Goal: Information Seeking & Learning: Get advice/opinions

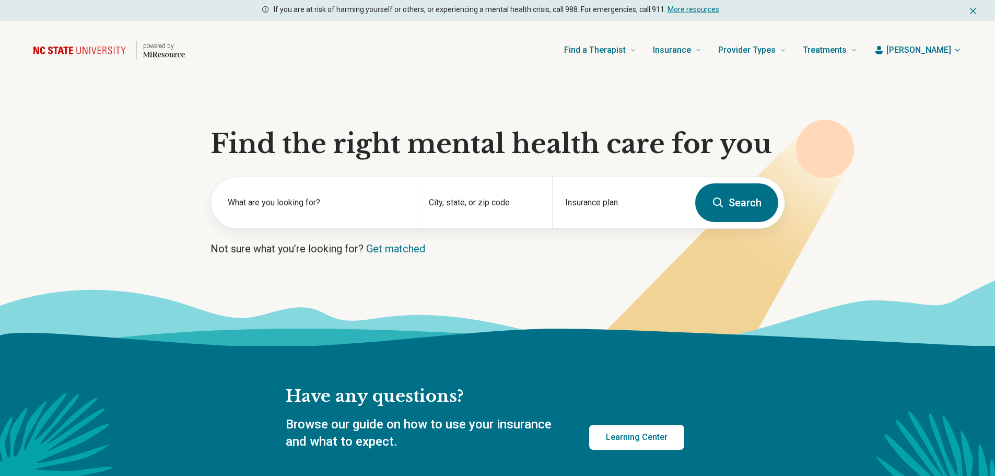
click at [930, 48] on span "[PERSON_NAME]" at bounding box center [918, 50] width 65 height 13
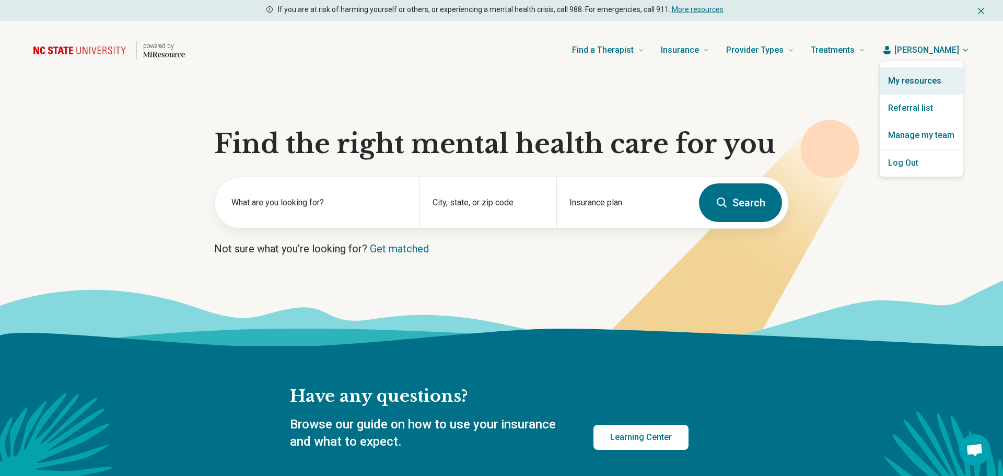
click at [921, 79] on link "My resources" at bounding box center [921, 80] width 83 height 27
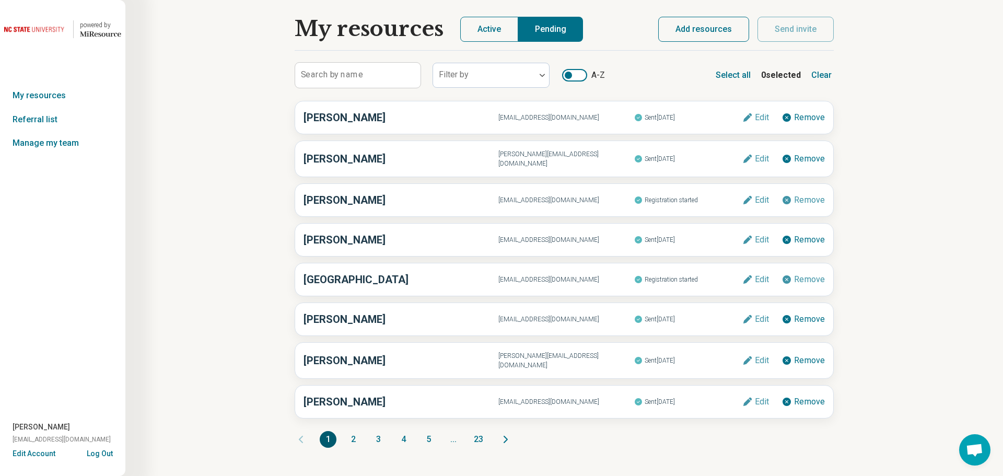
click at [483, 28] on button "Active" at bounding box center [489, 29] width 58 height 25
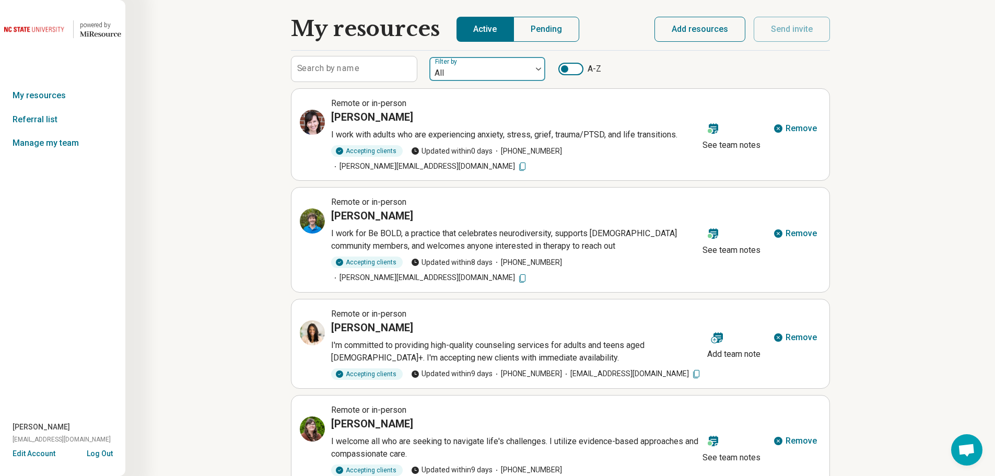
click at [510, 73] on div at bounding box center [481, 73] width 94 height 15
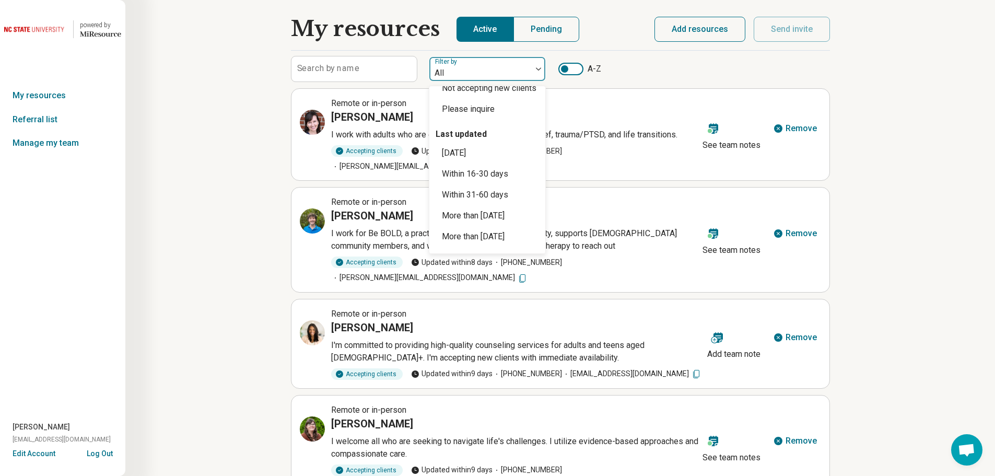
scroll to position [84, 0]
click at [505, 233] on div "More than 200 days ago" at bounding box center [473, 236] width 63 height 13
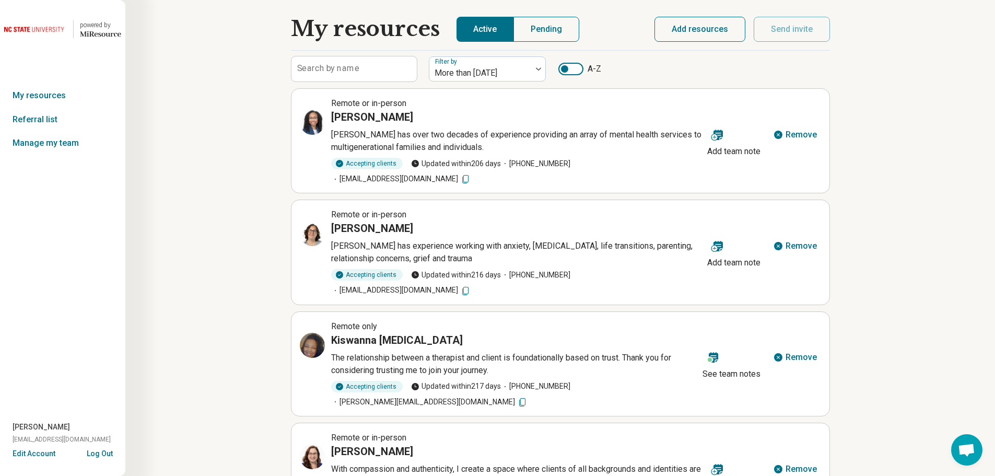
click at [580, 71] on div at bounding box center [570, 69] width 25 height 13
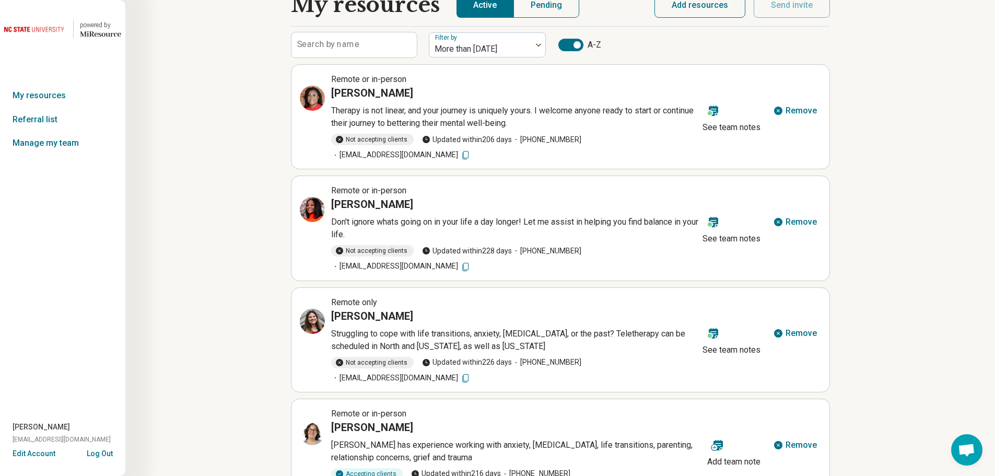
scroll to position [0, 0]
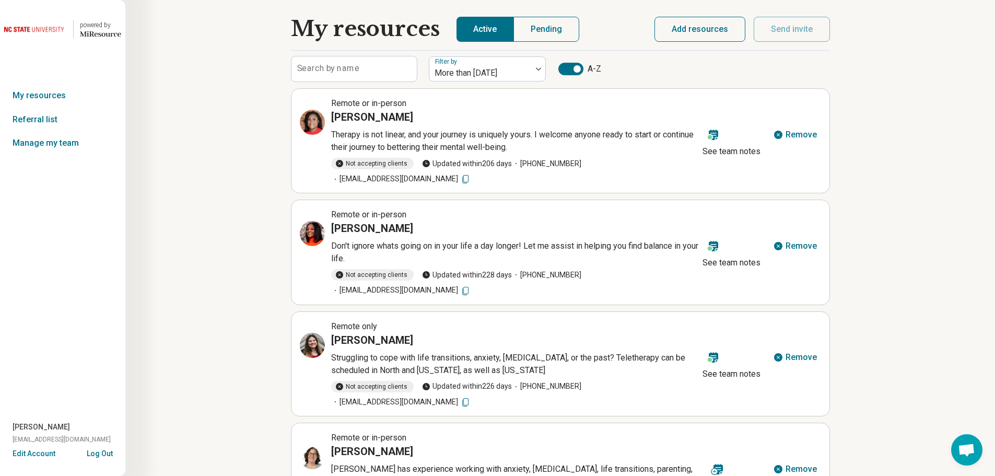
click at [471, 179] on icon at bounding box center [465, 179] width 10 height 10
click at [313, 121] on icon at bounding box center [314, 120] width 5 height 5
click at [471, 286] on icon at bounding box center [465, 291] width 10 height 10
drag, startPoint x: 429, startPoint y: 224, endPoint x: 329, endPoint y: 229, distance: 100.5
click at [329, 229] on div "Remote or in-person Alexandria Devonish Don't ignore whats going on in your lif…" at bounding box center [499, 251] width 399 height 87
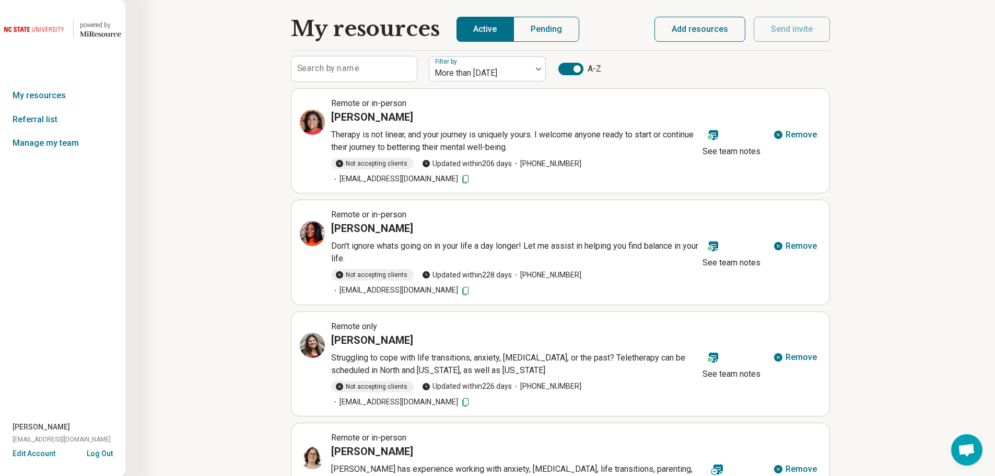
copy h3 "Alexandria Devonish"
click at [309, 235] on icon at bounding box center [312, 233] width 13 height 13
click at [308, 341] on icon at bounding box center [312, 345] width 9 height 9
click at [471, 397] on icon at bounding box center [465, 402] width 10 height 10
click at [306, 339] on icon at bounding box center [312, 345] width 13 height 13
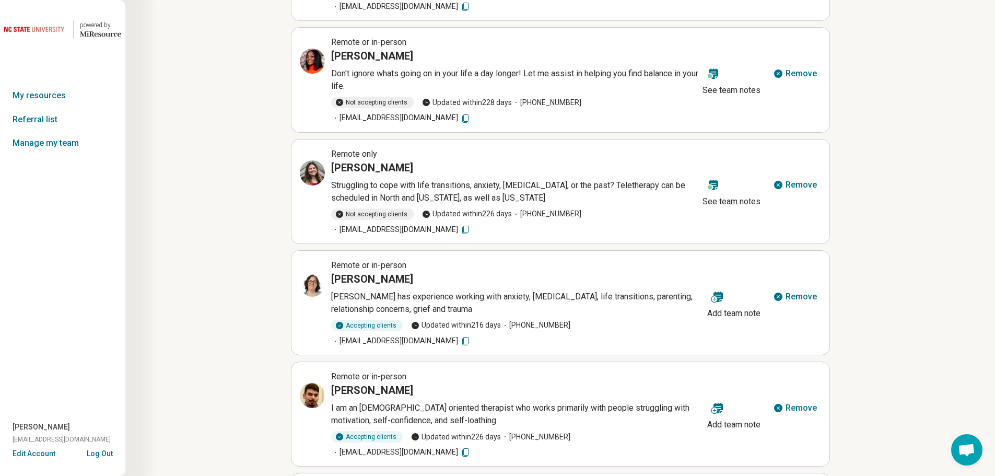
scroll to position [183, 0]
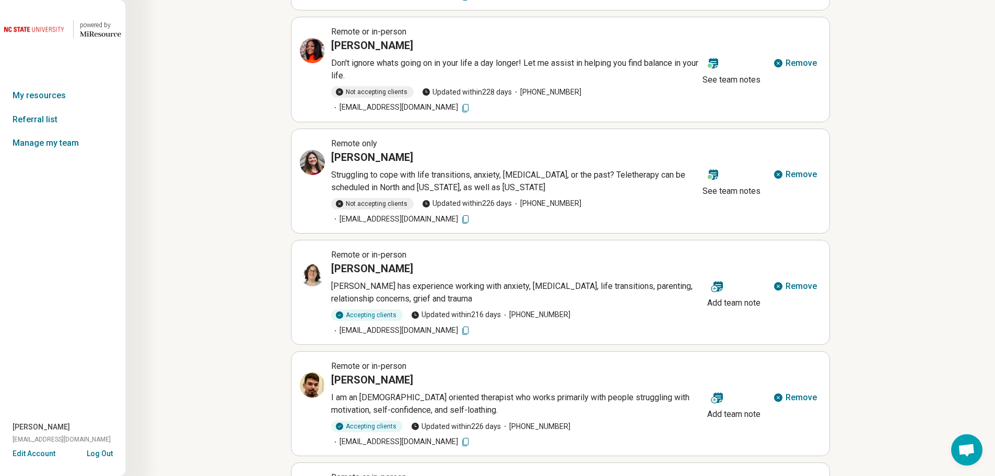
click at [471, 325] on icon at bounding box center [465, 330] width 10 height 10
click at [385, 261] on div "Amy Leach" at bounding box center [517, 268] width 372 height 15
click at [307, 267] on icon at bounding box center [312, 273] width 13 height 13
click at [471, 437] on icon at bounding box center [465, 442] width 10 height 10
click at [308, 379] on icon at bounding box center [312, 385] width 13 height 13
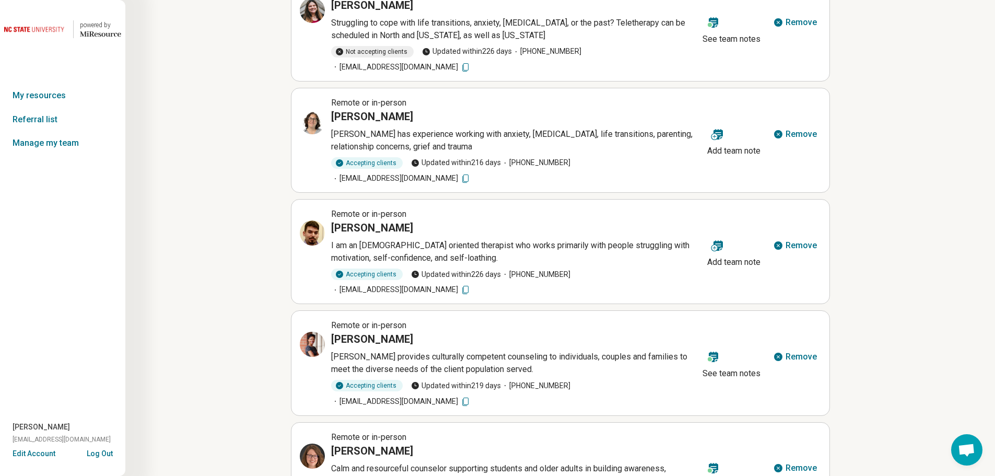
scroll to position [341, 0]
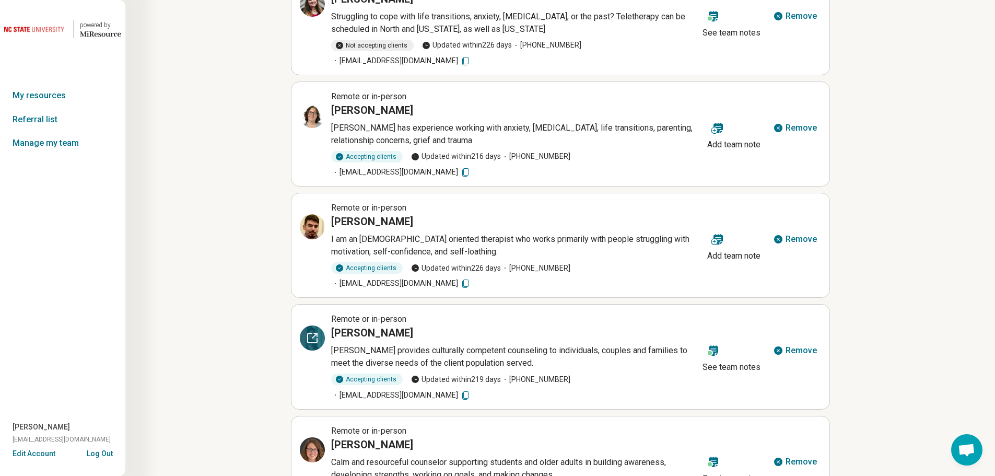
click at [314, 332] on icon at bounding box center [312, 338] width 13 height 13
click at [471, 390] on icon at bounding box center [465, 395] width 10 height 10
drag, startPoint x: 409, startPoint y: 286, endPoint x: 331, endPoint y: 283, distance: 77.9
click at [331, 325] on div "[PERSON_NAME]" at bounding box center [514, 332] width 367 height 15
copy h3 "[PERSON_NAME]"
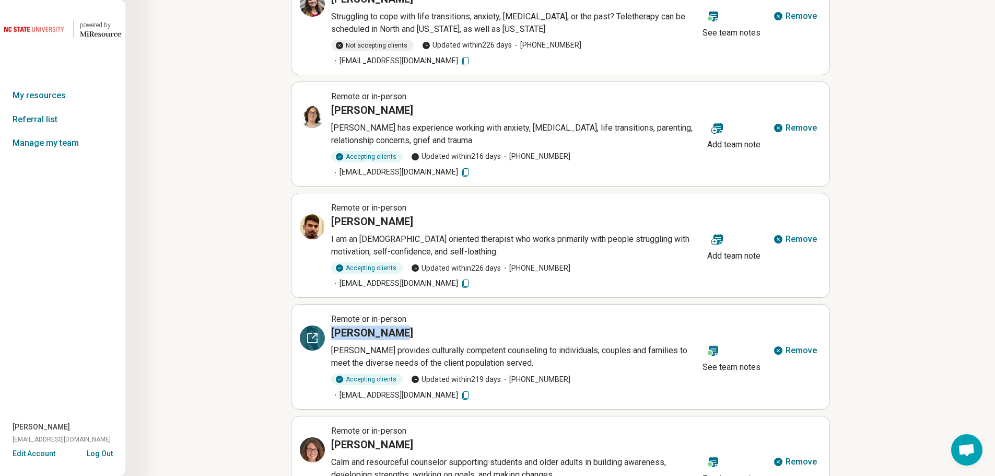
click at [317, 333] on icon at bounding box center [315, 334] width 3 height 3
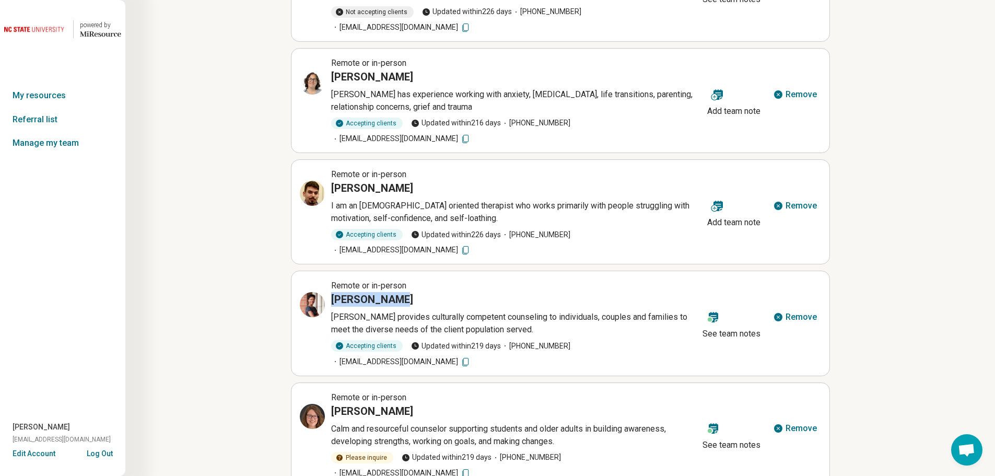
scroll to position [439, 0]
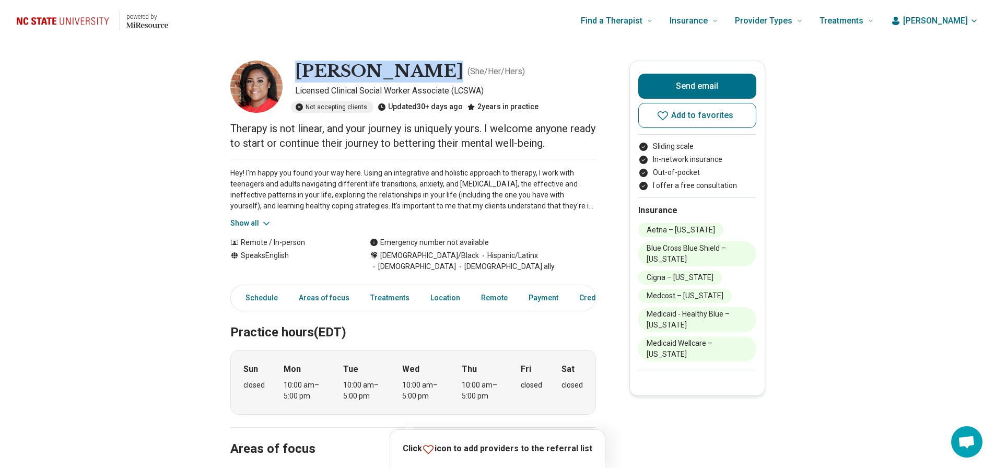
drag, startPoint x: 419, startPoint y: 72, endPoint x: 303, endPoint y: 72, distance: 116.5
click at [303, 72] on h1 "Aiyana Torres" at bounding box center [379, 72] width 168 height 22
copy h1 "[PERSON_NAME]"
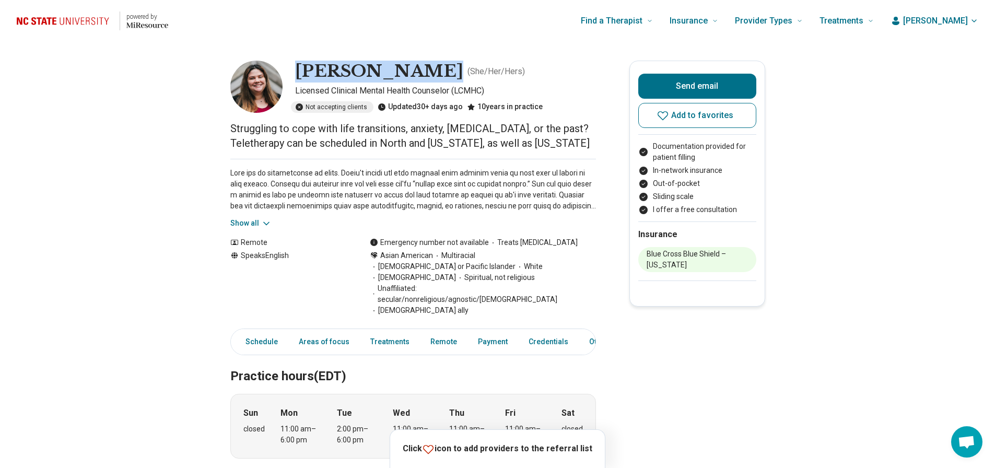
drag, startPoint x: 432, startPoint y: 67, endPoint x: 297, endPoint y: 76, distance: 135.6
click at [297, 76] on div "Amber Apostol ( She/Her/Hers ) Licensed Clinical Mental Health Counselor (LCMHC…" at bounding box center [413, 87] width 366 height 52
copy h1 "Amber Apostol"
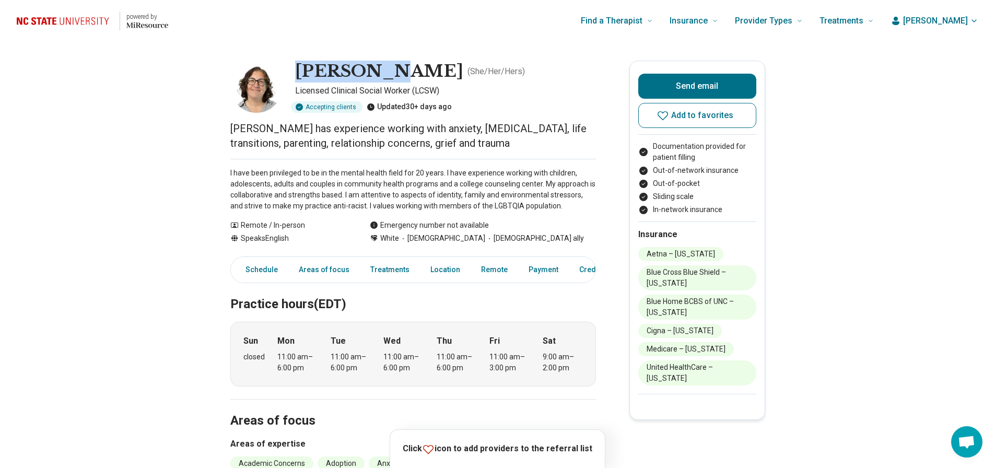
drag, startPoint x: 399, startPoint y: 67, endPoint x: 299, endPoint y: 69, distance: 99.8
click at [296, 68] on div "[PERSON_NAME] ( She/Her/Hers ) Licensed Clinical Social Worker (LCSW) Accepting…" at bounding box center [413, 87] width 366 height 52
copy h1 "Amy Leach"
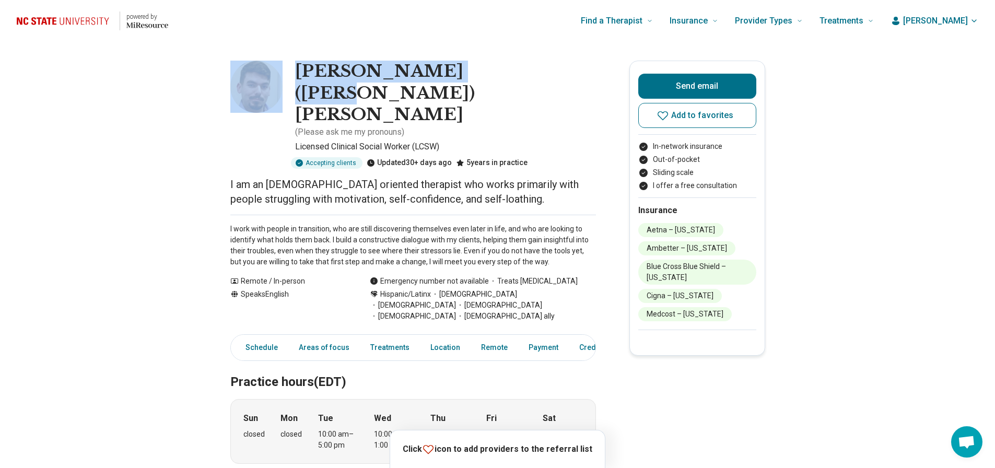
drag, startPoint x: 510, startPoint y: 71, endPoint x: 290, endPoint y: 72, distance: 219.9
click at [290, 71] on div "Andrew (Drew) Marino ( Please ask me my pronouns ) Licensed Clinical Social Wor…" at bounding box center [413, 115] width 366 height 108
copy div "Andrew (Drew) Marino"
